Goal: Go to known website: Access a specific website the user already knows

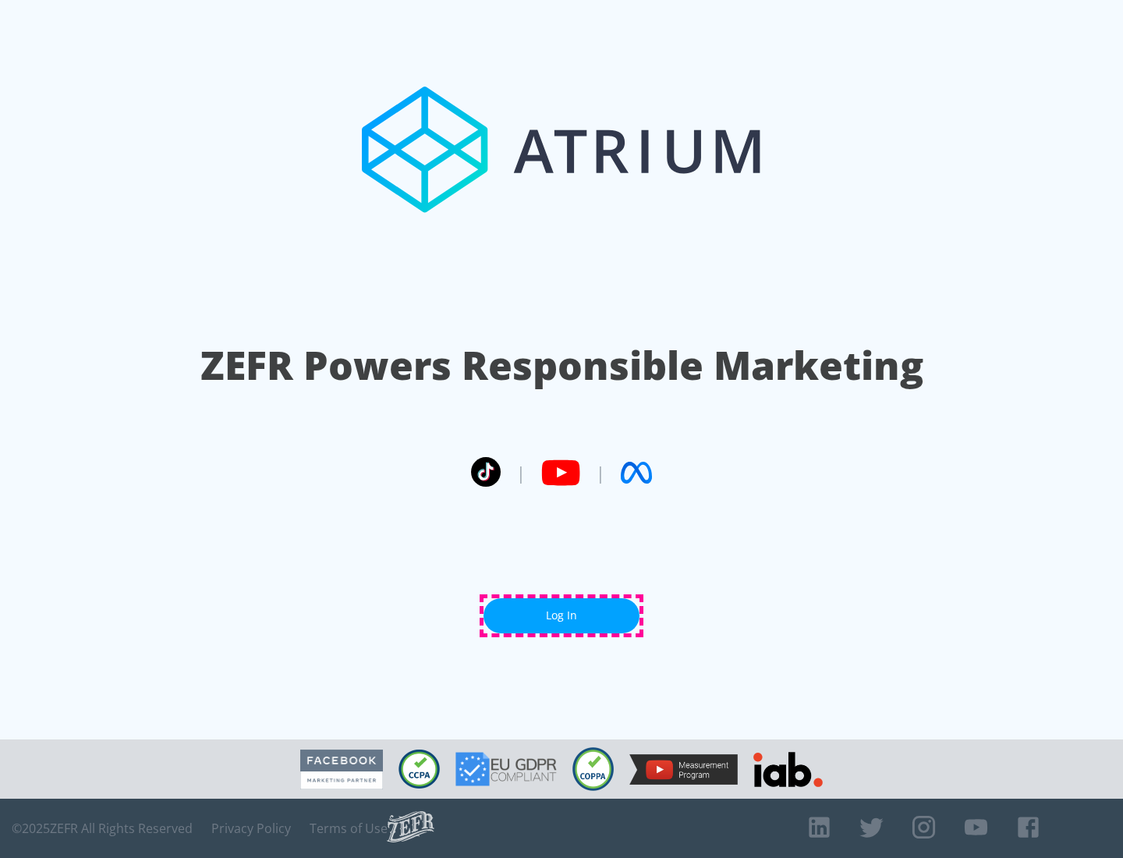
click at [561, 615] on link "Log In" at bounding box center [561, 615] width 156 height 35
